Goal: Transaction & Acquisition: Purchase product/service

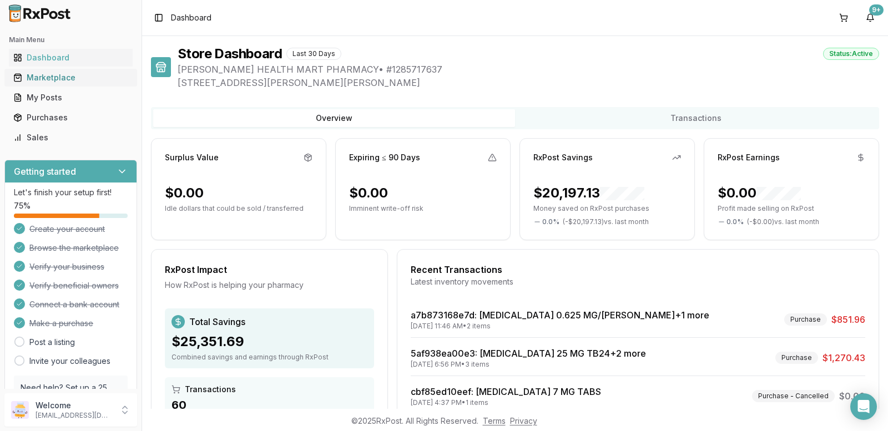
click at [54, 82] on div "Marketplace" at bounding box center [70, 77] width 115 height 11
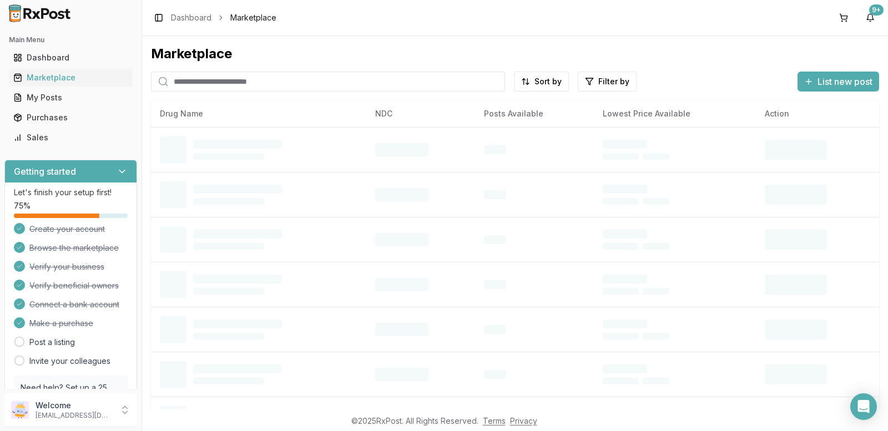
click at [193, 81] on input "search" at bounding box center [328, 82] width 354 height 20
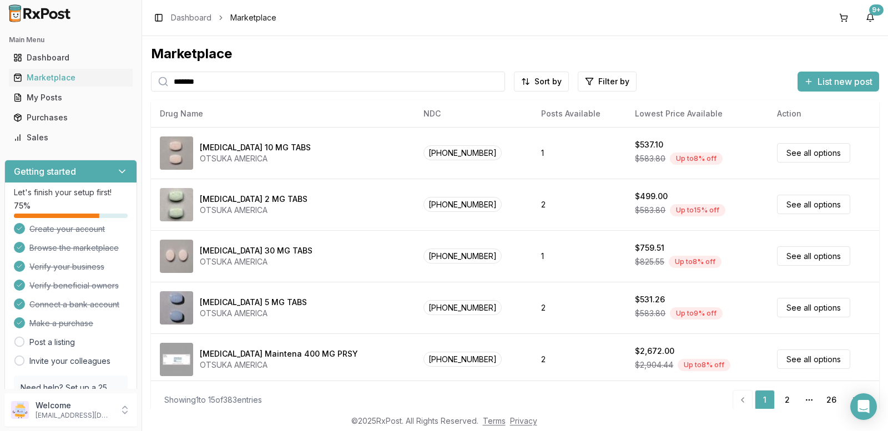
type input "*******"
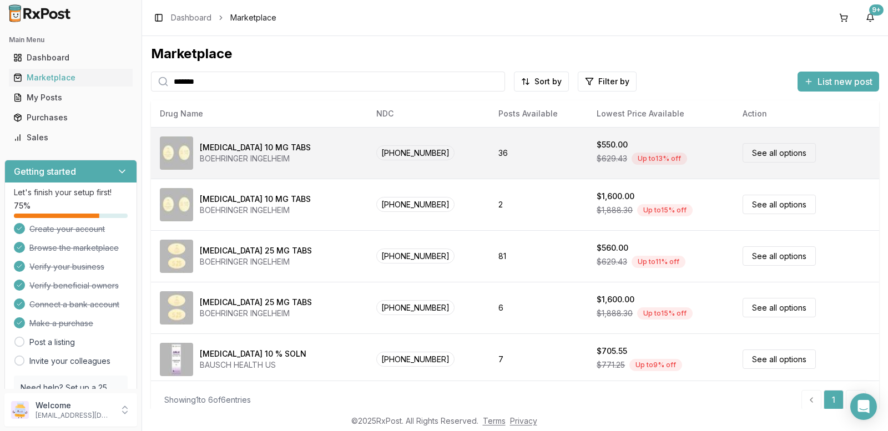
click at [752, 147] on link "See all options" at bounding box center [779, 152] width 73 height 19
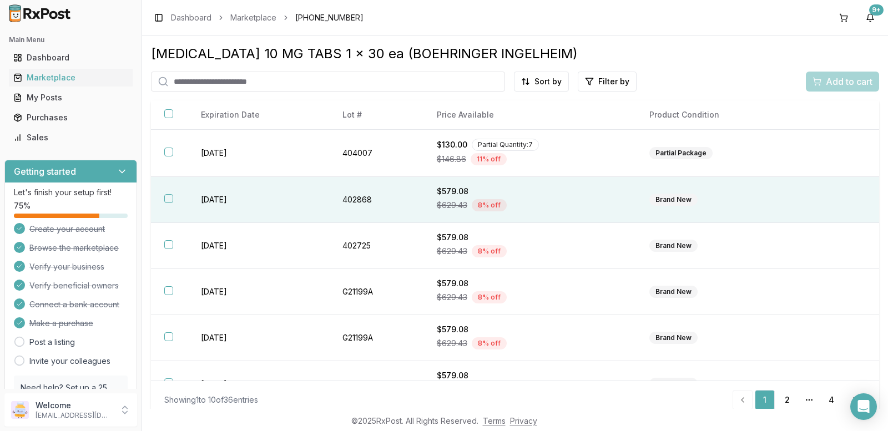
click at [170, 198] on button "button" at bounding box center [168, 198] width 9 height 9
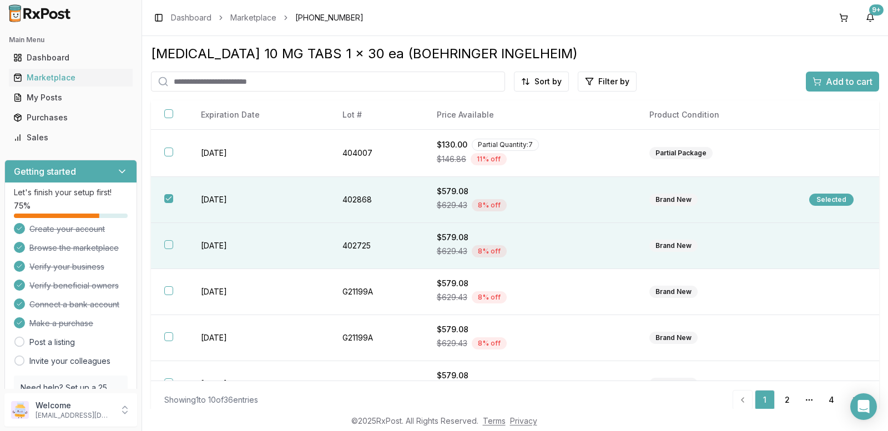
click at [168, 240] on button "button" at bounding box center [168, 244] width 9 height 9
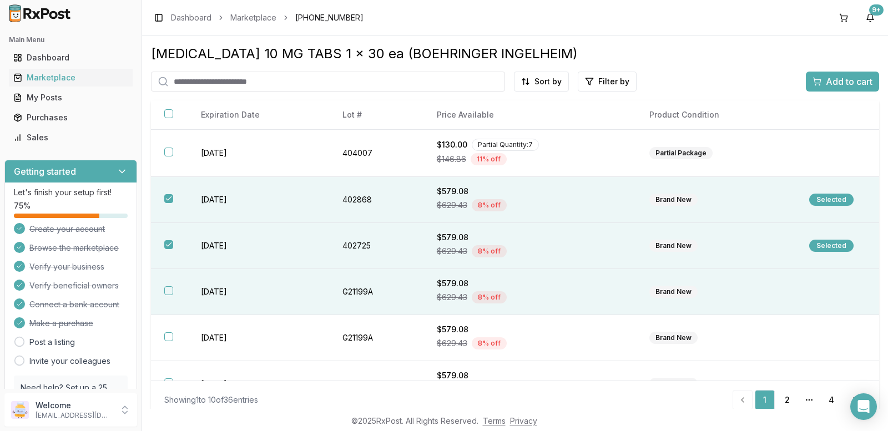
click at [167, 289] on button "button" at bounding box center [168, 291] width 9 height 9
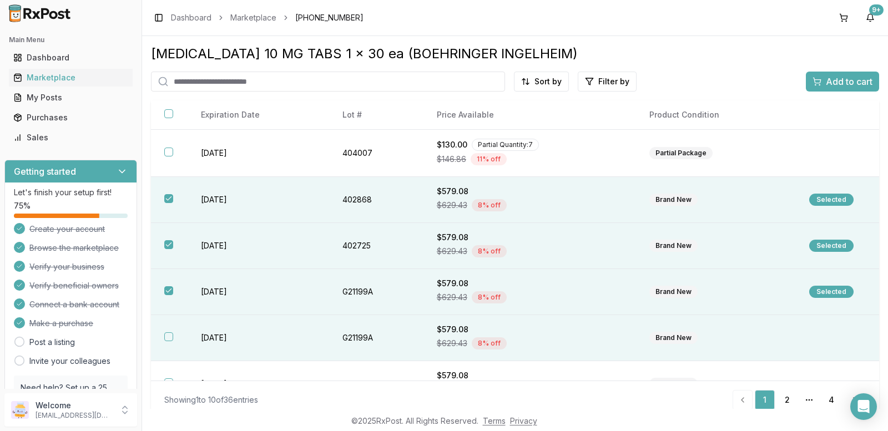
click at [167, 335] on button "button" at bounding box center [168, 337] width 9 height 9
click at [826, 77] on span "Add to cart" at bounding box center [849, 81] width 47 height 13
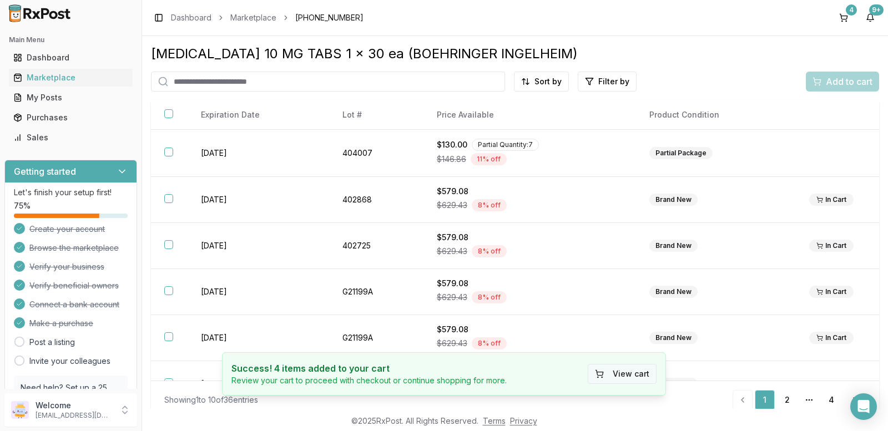
click at [630, 375] on button "View cart" at bounding box center [622, 374] width 69 height 20
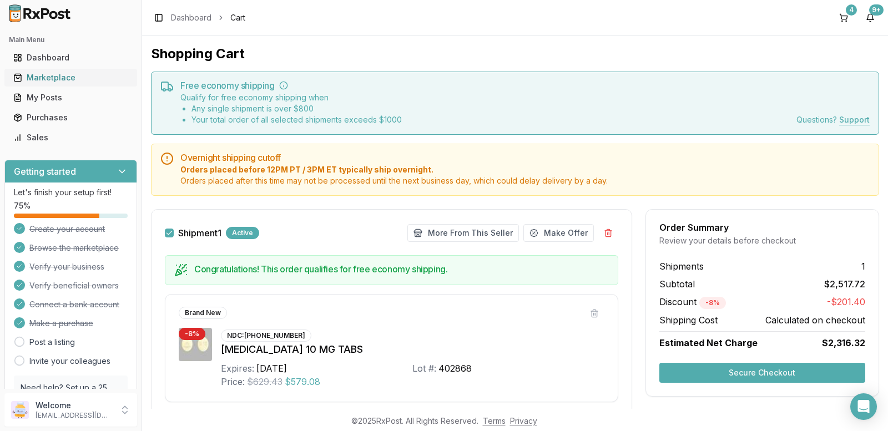
click at [55, 79] on div "Marketplace" at bounding box center [70, 77] width 115 height 11
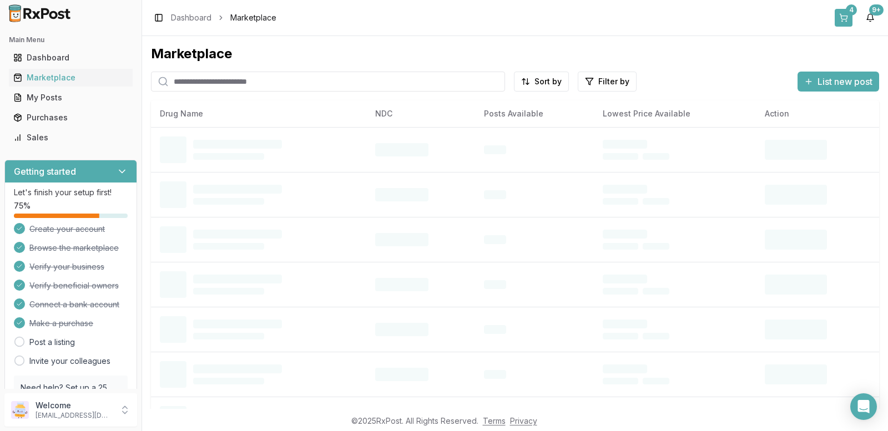
click at [839, 16] on button "4" at bounding box center [844, 18] width 18 height 18
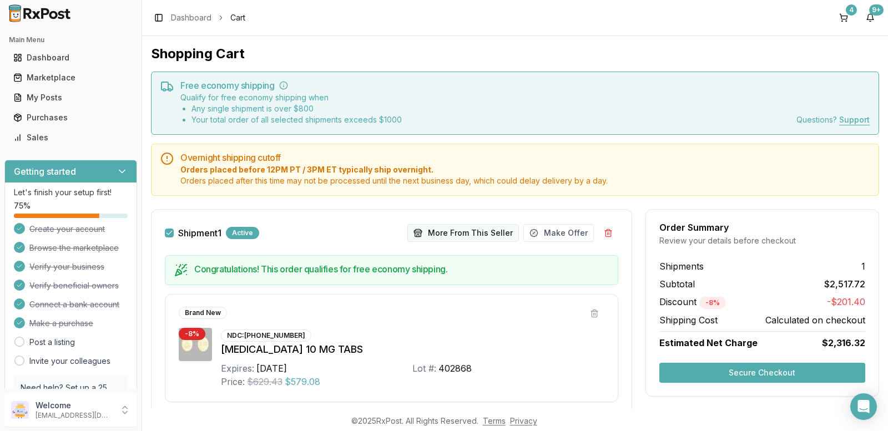
click at [439, 233] on button "More From This Seller" at bounding box center [464, 233] width 112 height 18
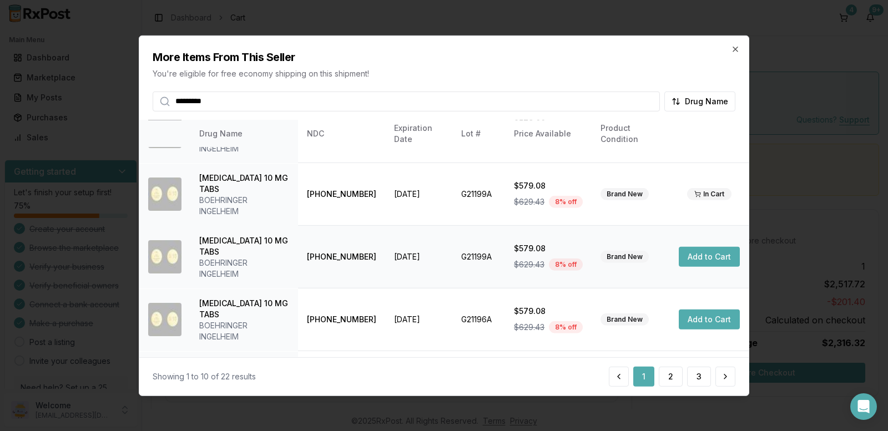
scroll to position [305, 0]
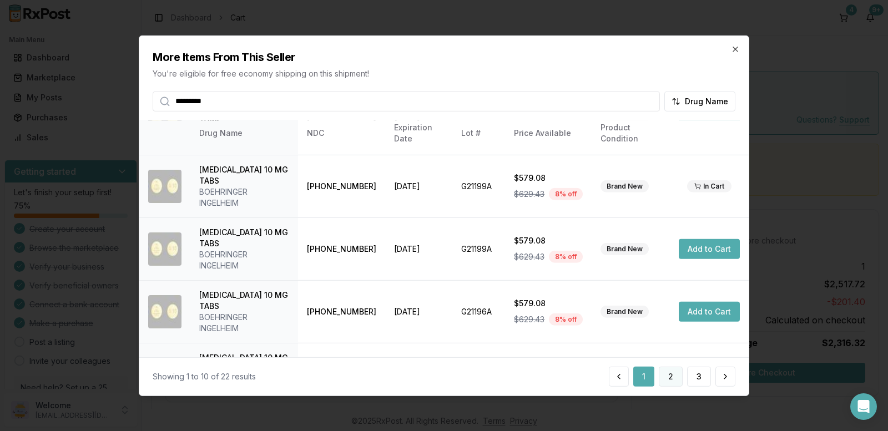
type input "*********"
click at [674, 384] on button "2" at bounding box center [671, 377] width 24 height 20
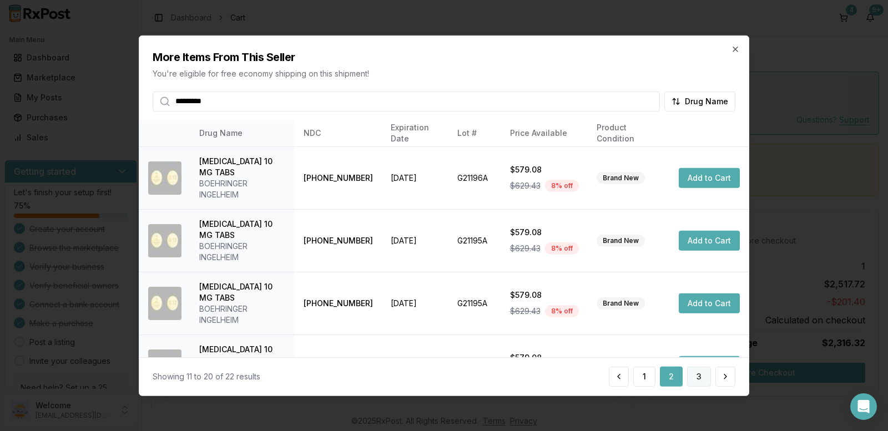
click at [696, 380] on button "3" at bounding box center [699, 377] width 24 height 20
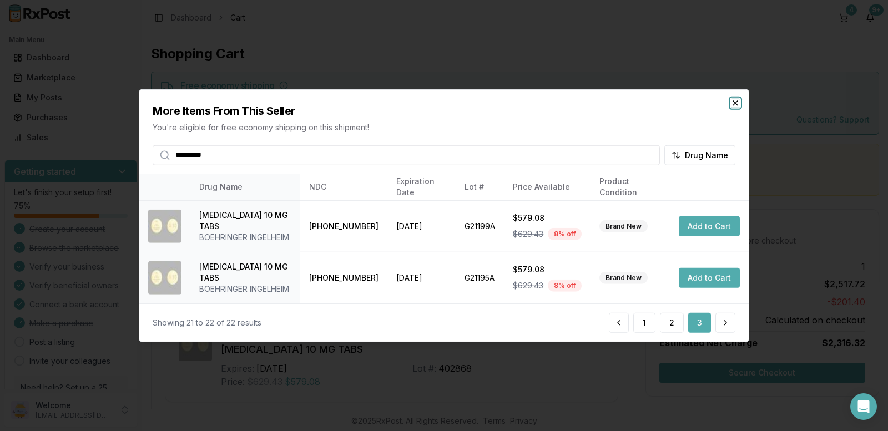
click at [736, 105] on icon "button" at bounding box center [735, 102] width 9 height 9
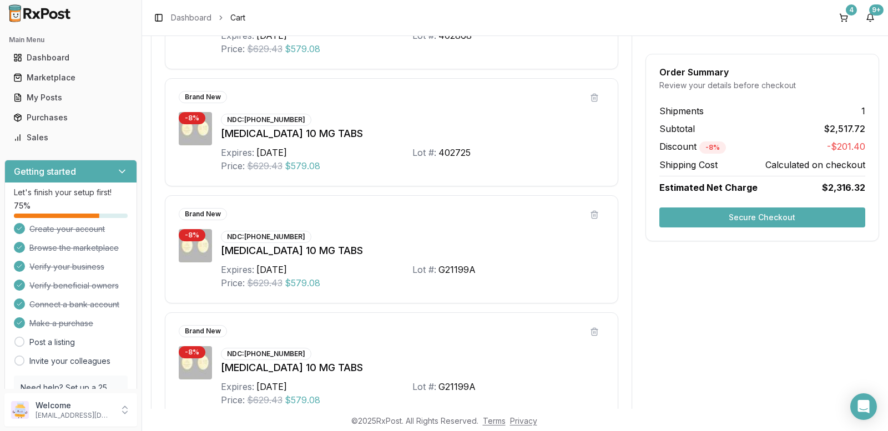
scroll to position [0, 0]
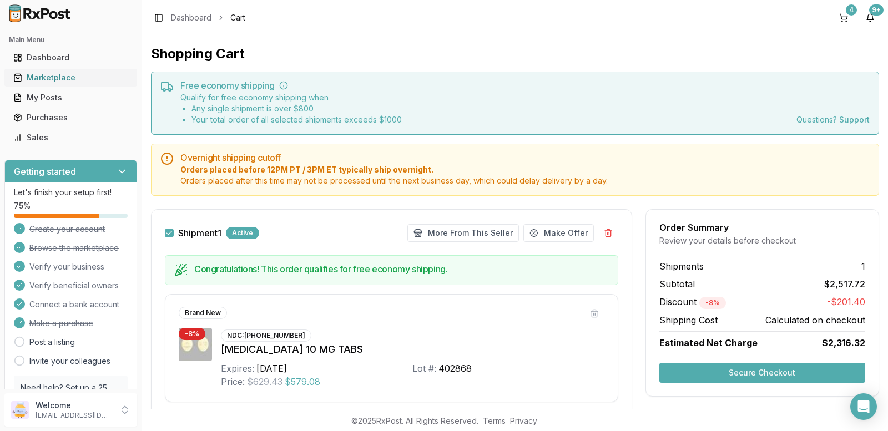
click at [50, 77] on div "Marketplace" at bounding box center [70, 77] width 115 height 11
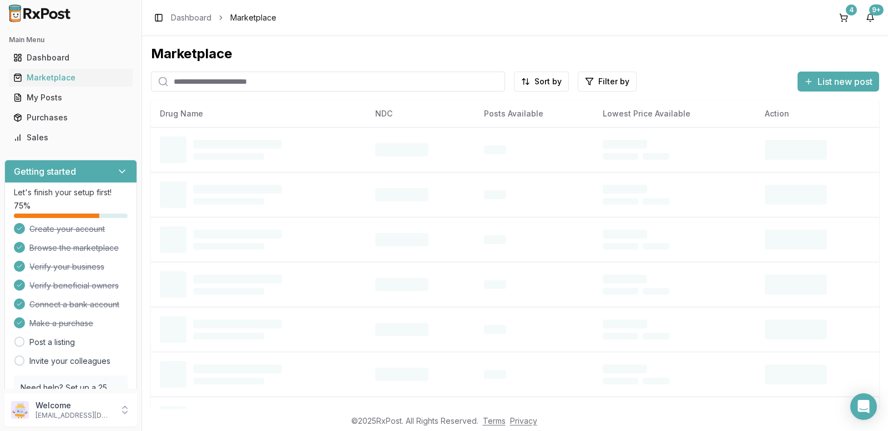
click at [188, 79] on input "search" at bounding box center [328, 82] width 354 height 20
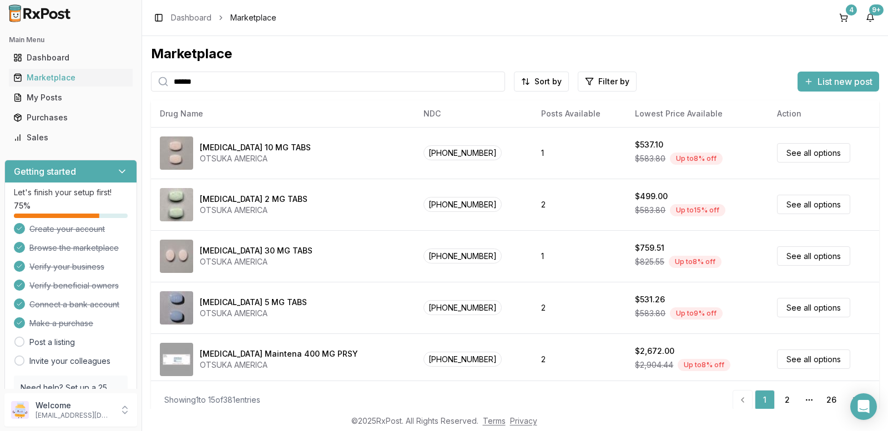
type input "******"
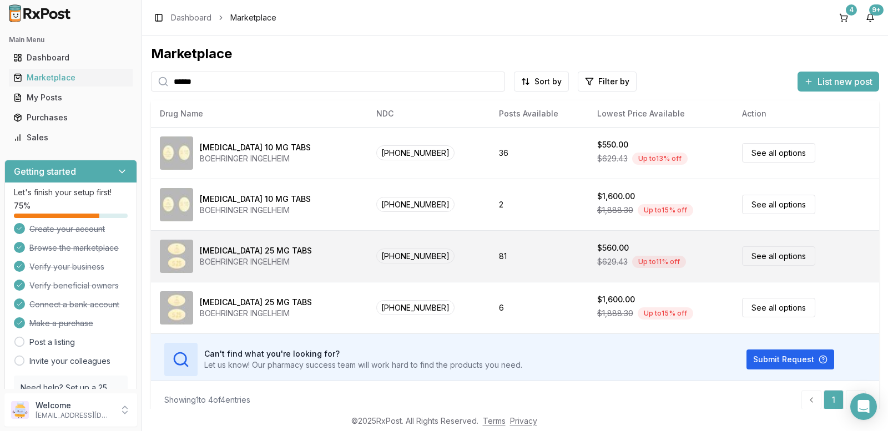
click at [757, 261] on link "See all options" at bounding box center [778, 256] width 73 height 19
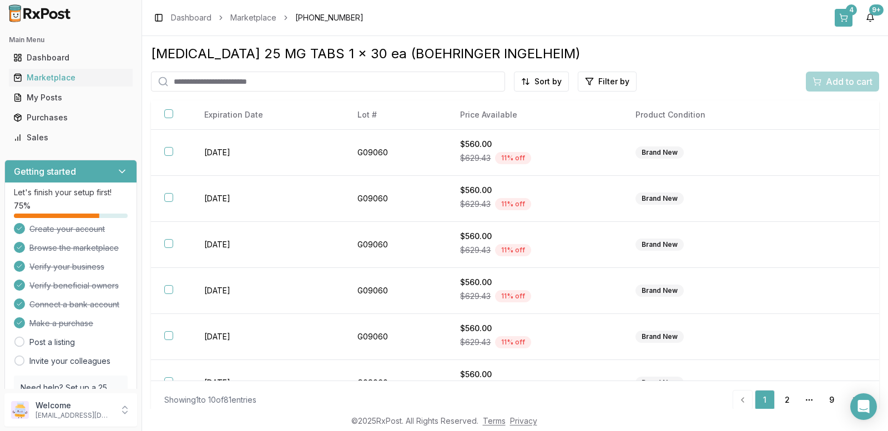
click at [844, 9] on button "4" at bounding box center [844, 18] width 18 height 18
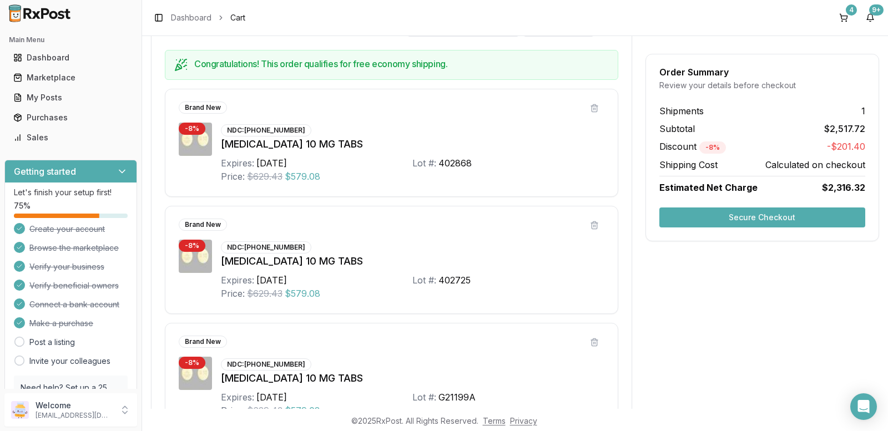
scroll to position [222, 0]
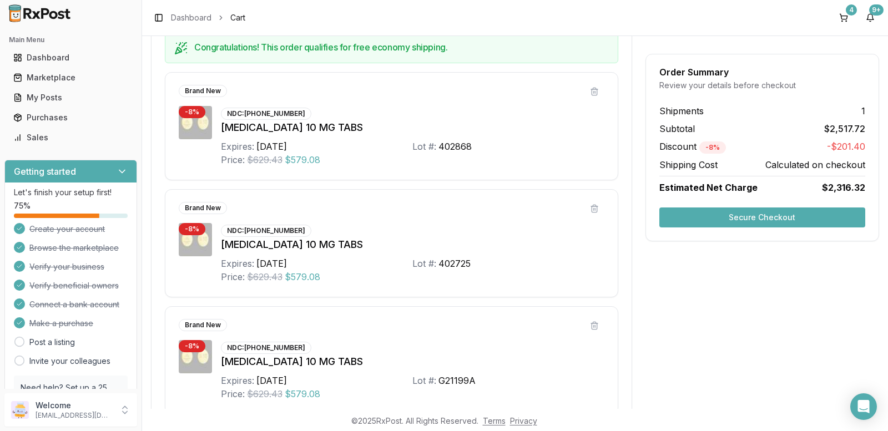
click at [723, 214] on button "Secure Checkout" at bounding box center [763, 218] width 206 height 20
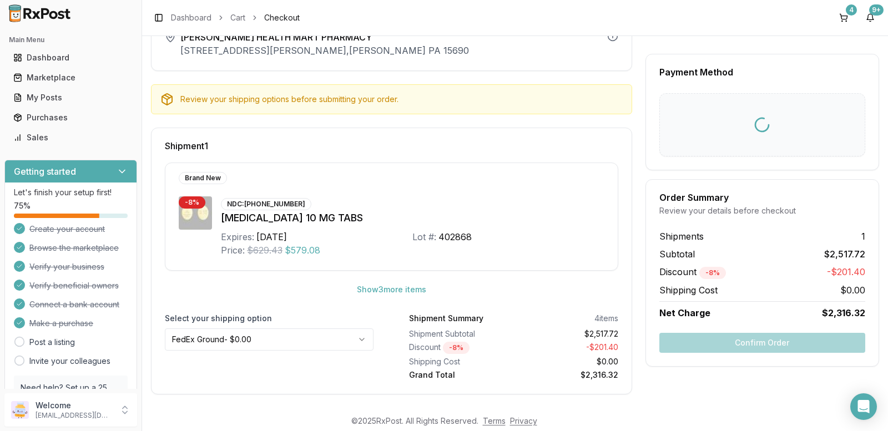
scroll to position [79, 0]
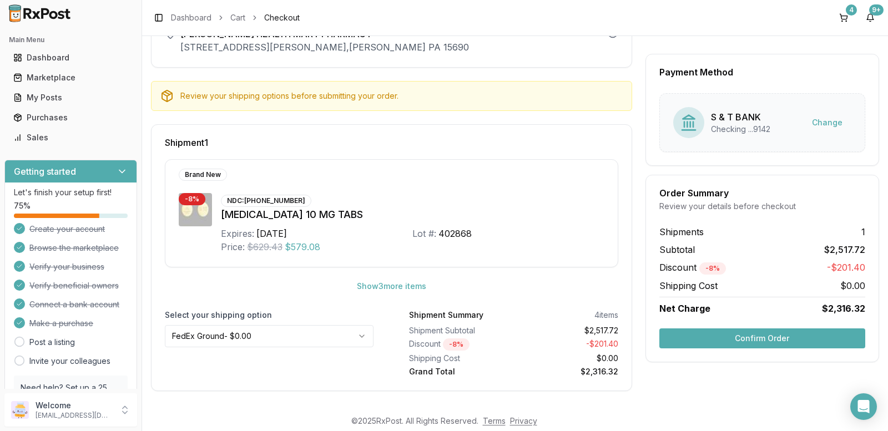
click at [753, 342] on button "Confirm Order" at bounding box center [763, 339] width 206 height 20
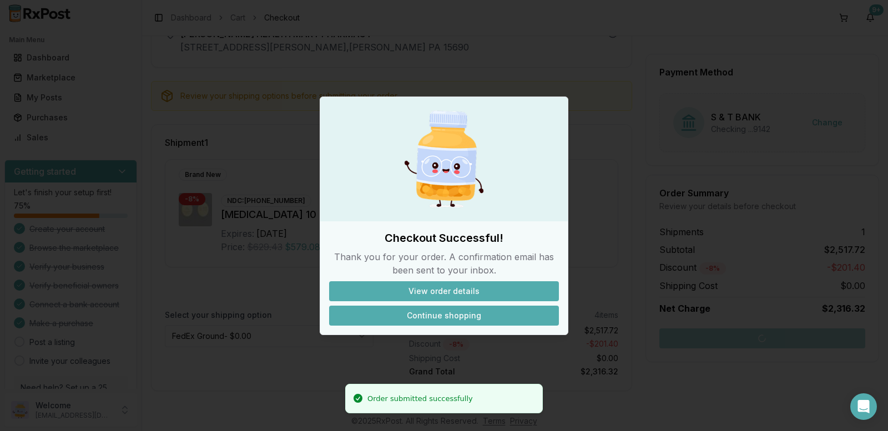
click at [465, 320] on button "Continue shopping" at bounding box center [444, 316] width 230 height 20
